Goal: Task Accomplishment & Management: Use online tool/utility

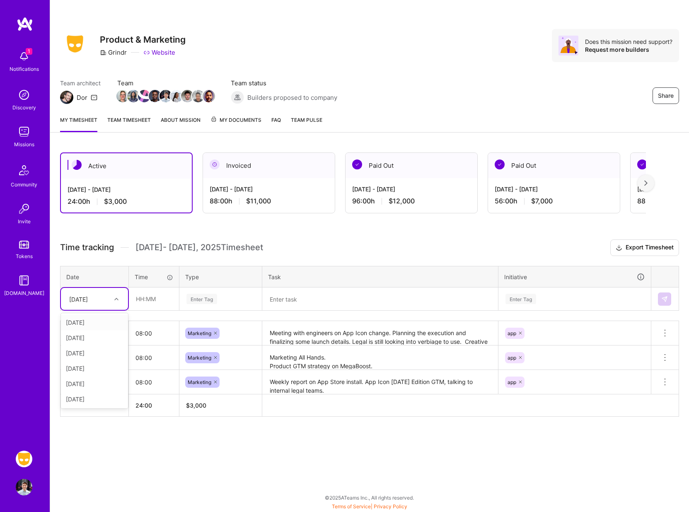
click at [100, 299] on div "Fri, Aug 22" at bounding box center [88, 299] width 46 height 14
click at [82, 398] on div "Thu, Aug 21" at bounding box center [94, 399] width 67 height 15
click at [150, 301] on input "text" at bounding box center [153, 299] width 49 height 22
type input "08:00"
click at [196, 298] on div "Enter Tag" at bounding box center [202, 299] width 31 height 13
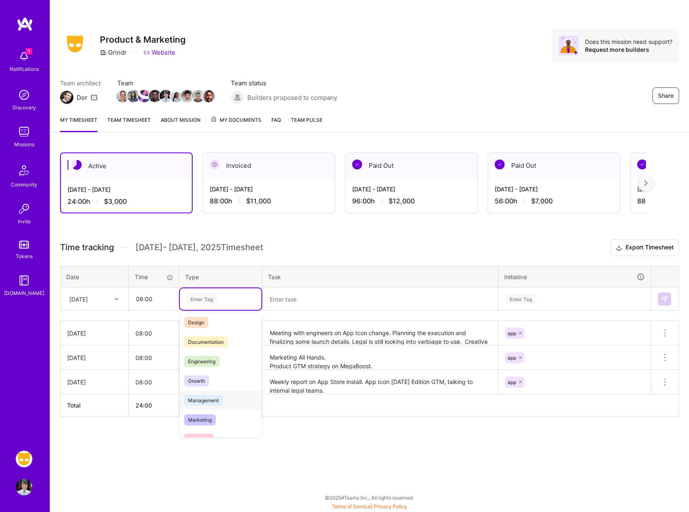
scroll to position [27, 0]
click at [208, 415] on span "Marketing" at bounding box center [200, 416] width 32 height 11
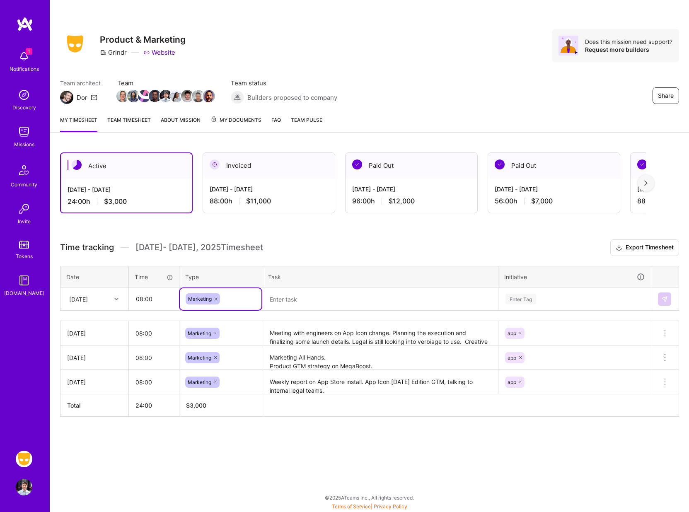
click at [295, 337] on textarea "Meeting with engineers on App Icon change. Planning the execution and finalizin…" at bounding box center [380, 333] width 234 height 23
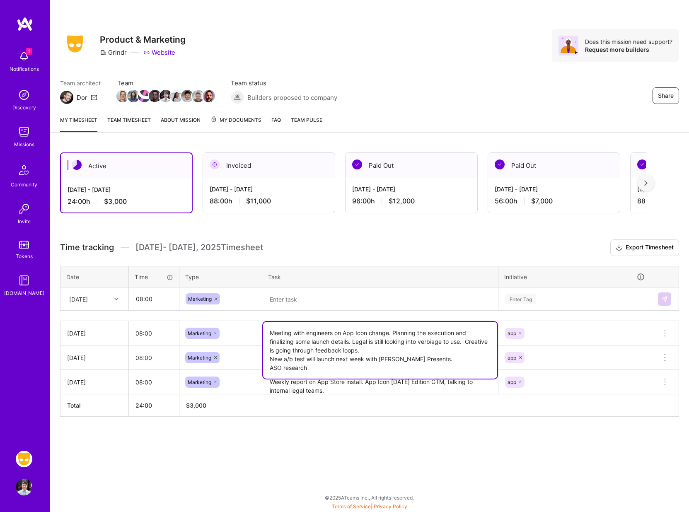
drag, startPoint x: 379, startPoint y: 373, endPoint x: 258, endPoint y: 323, distance: 130.9
click at [258, 323] on tr "Wed, Aug 20 08:00 Marketing Meeting with engineers on App Icon change. Planning…" at bounding box center [370, 333] width 619 height 24
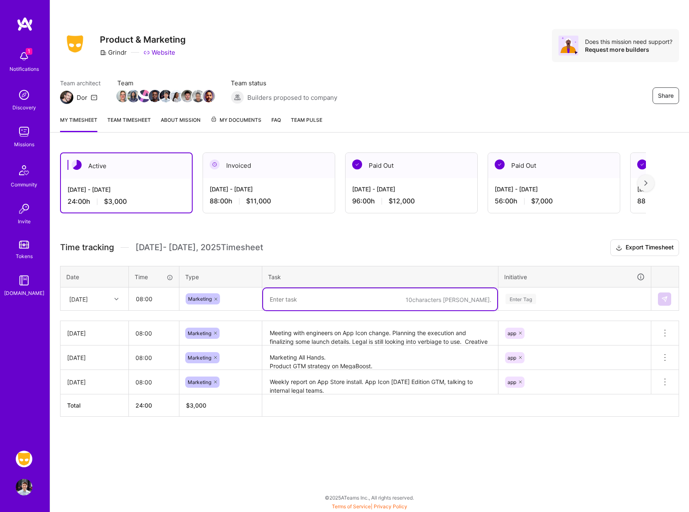
click at [282, 303] on textarea at bounding box center [380, 300] width 234 height 22
paste textarea "Meeting with engineers on App Icon change. Planning the execution and finalizin…"
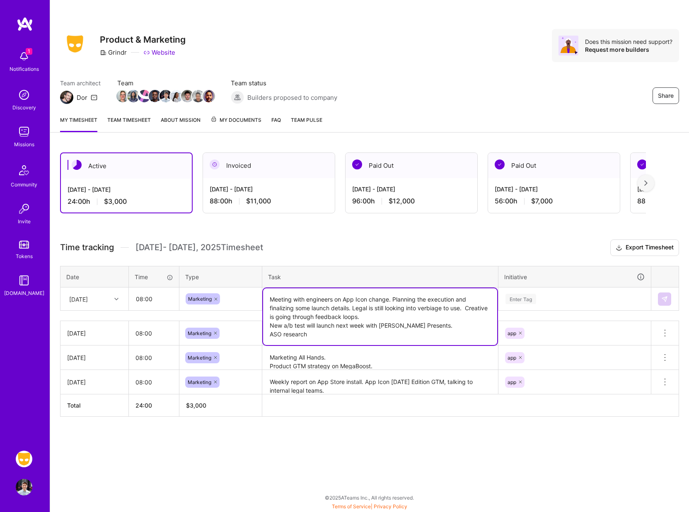
type textarea "Meeting with engineers on App Icon change. Planning the execution and finalizin…"
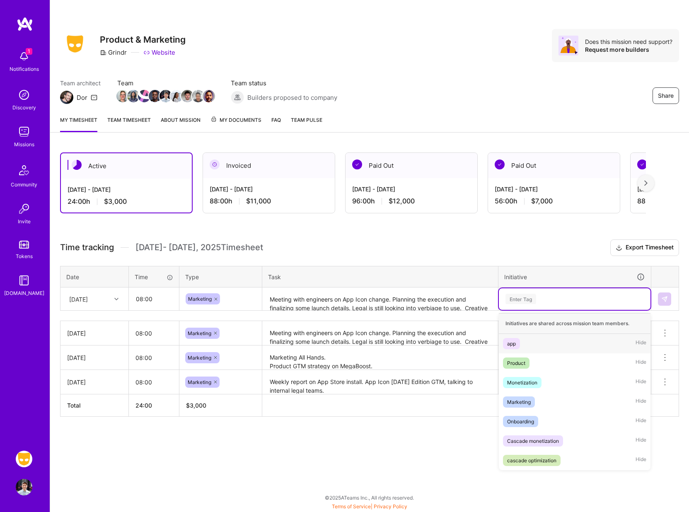
click at [529, 300] on div "Enter Tag" at bounding box center [521, 299] width 31 height 13
click at [511, 345] on div "app" at bounding box center [511, 343] width 9 height 9
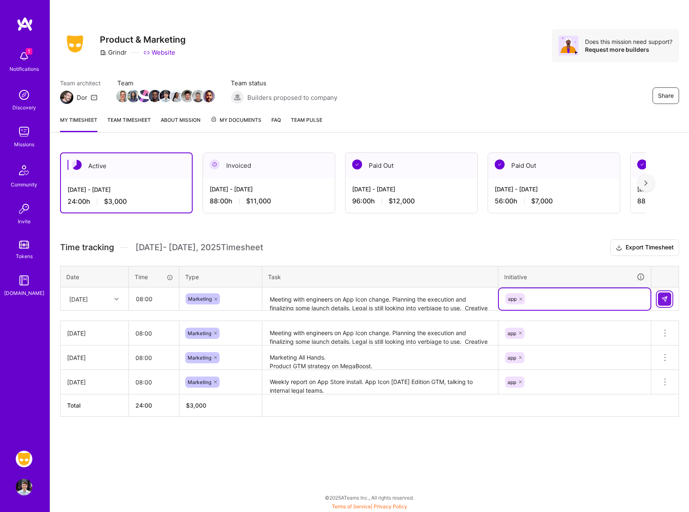
click at [665, 302] on img at bounding box center [665, 299] width 7 height 7
